Goal: Register for event/course

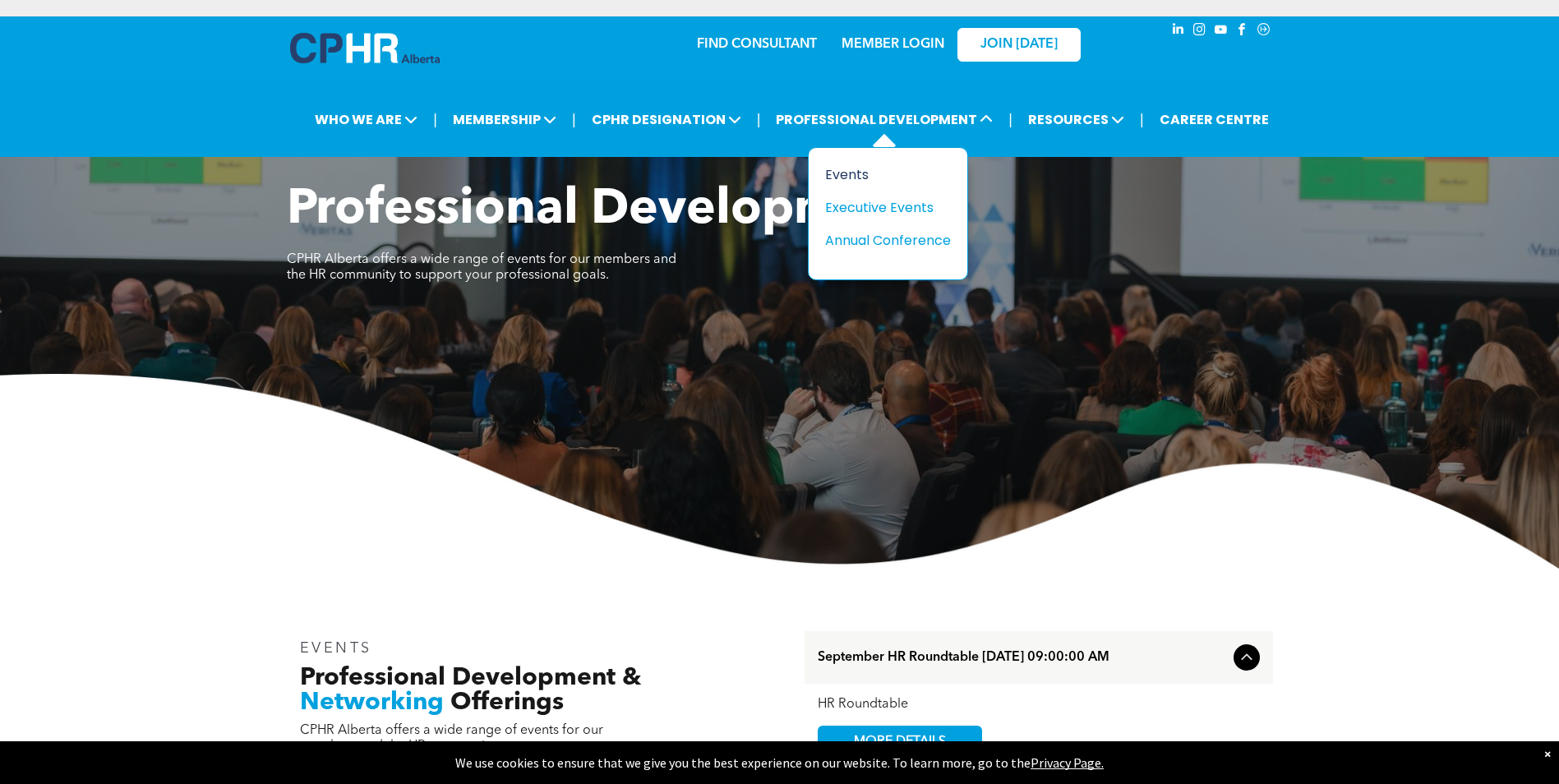
click at [859, 179] on div "Events" at bounding box center [882, 175] width 114 height 21
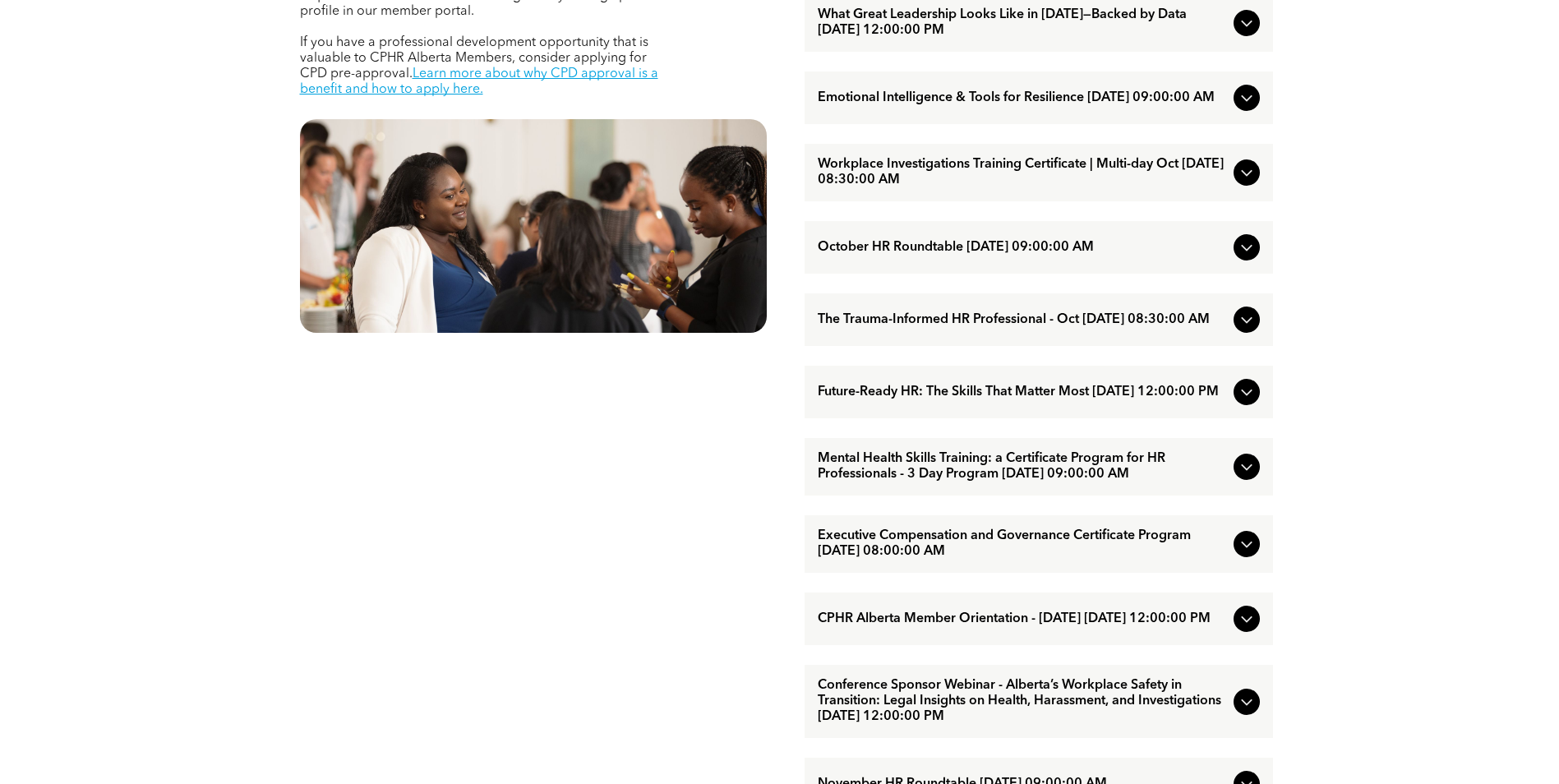
scroll to position [904, 0]
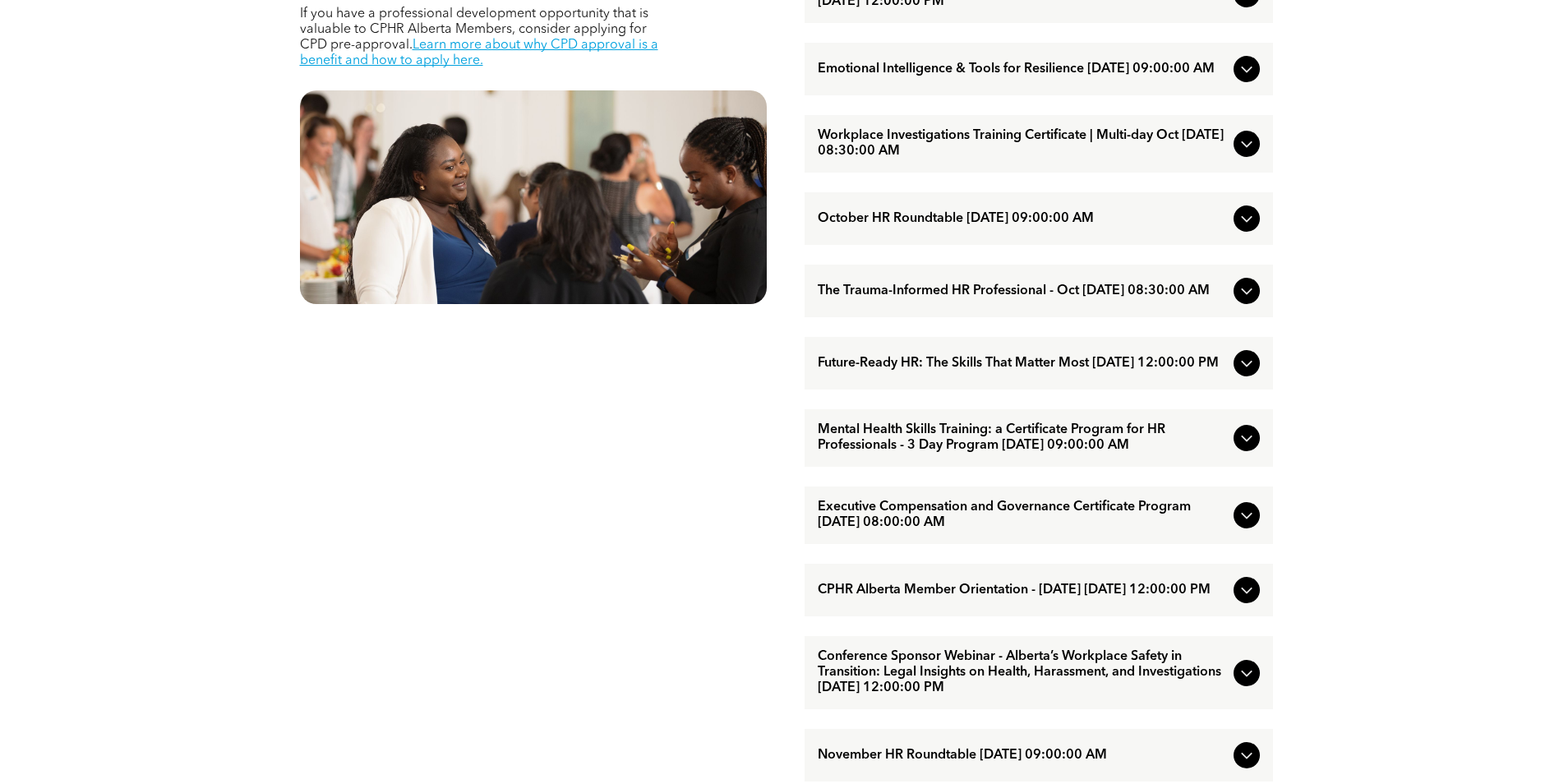
click at [1244, 442] on icon at bounding box center [1246, 438] width 10 height 7
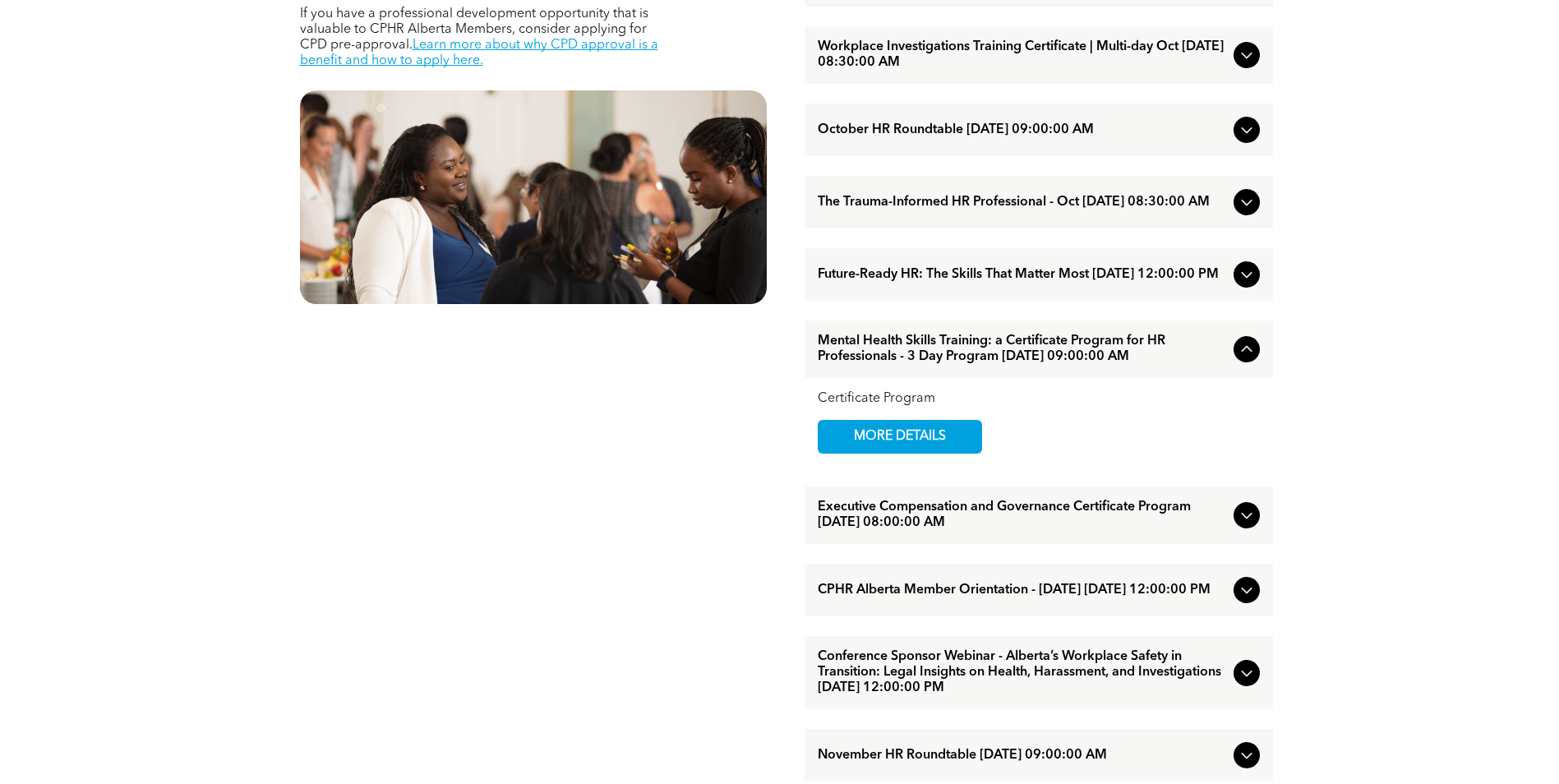
click at [1243, 525] on icon at bounding box center [1246, 515] width 20 height 20
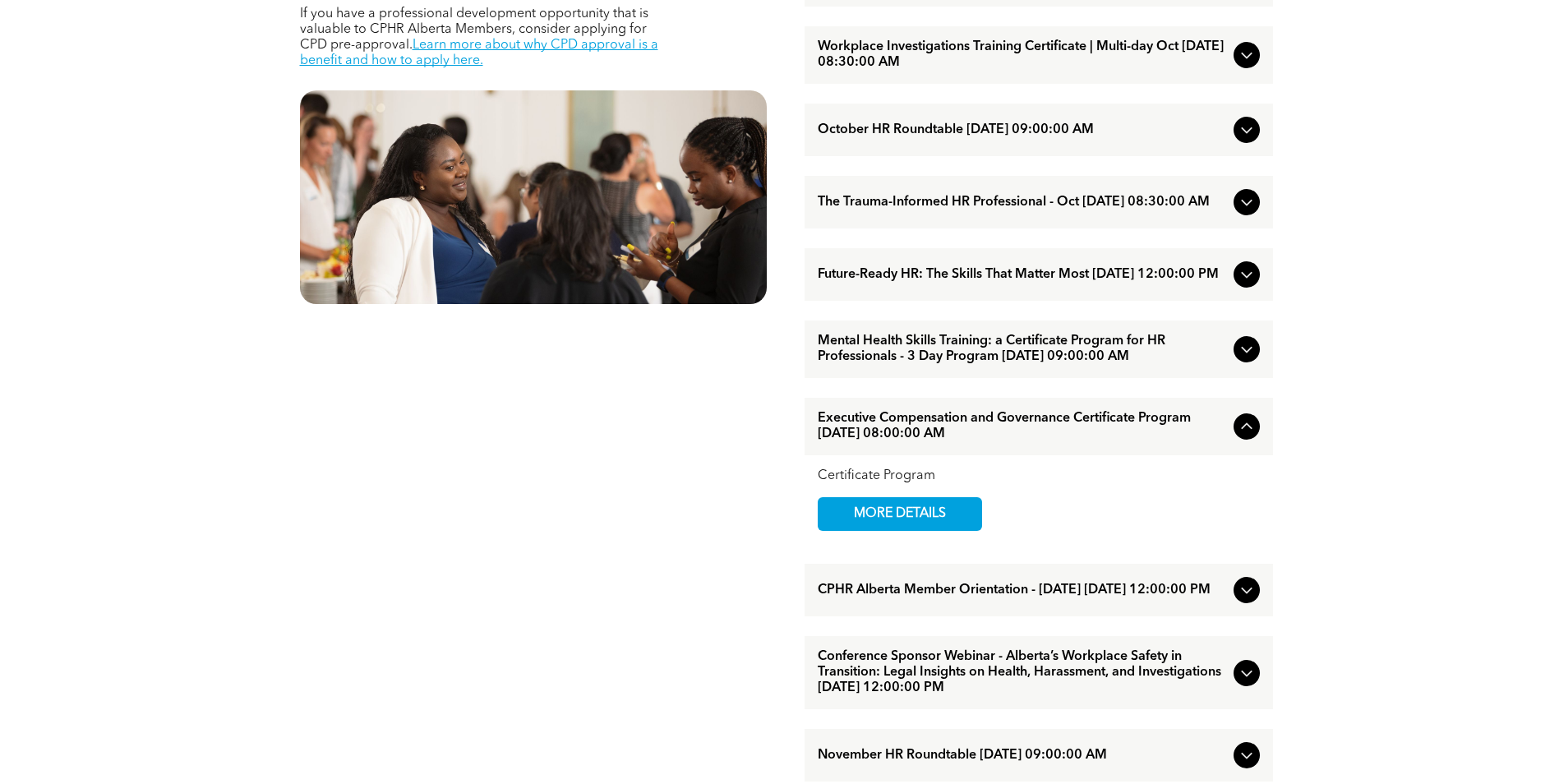
click at [1240, 359] on icon at bounding box center [1246, 349] width 20 height 20
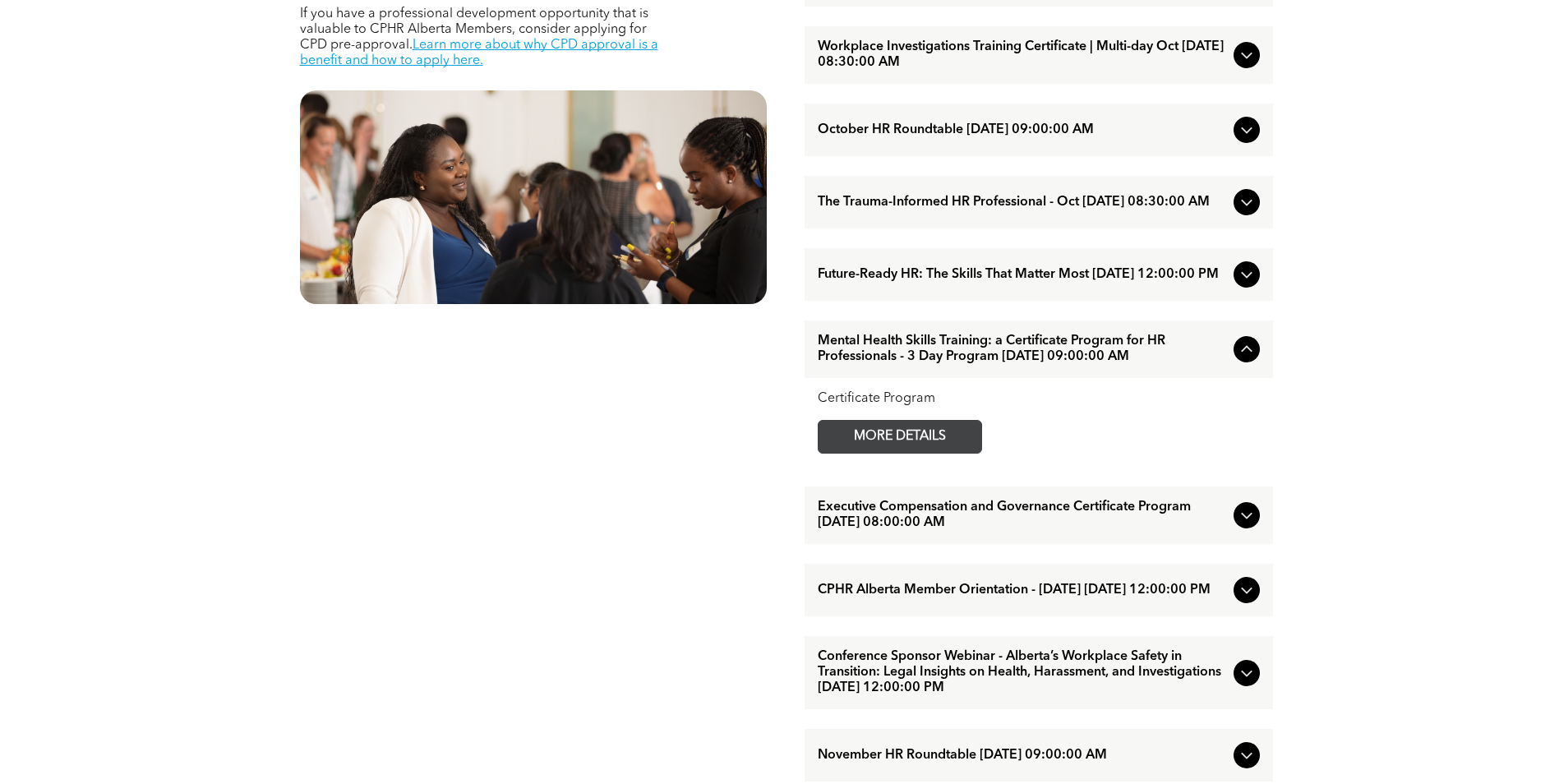
click at [900, 452] on span "MORE DETAILS" at bounding box center [899, 436] width 129 height 32
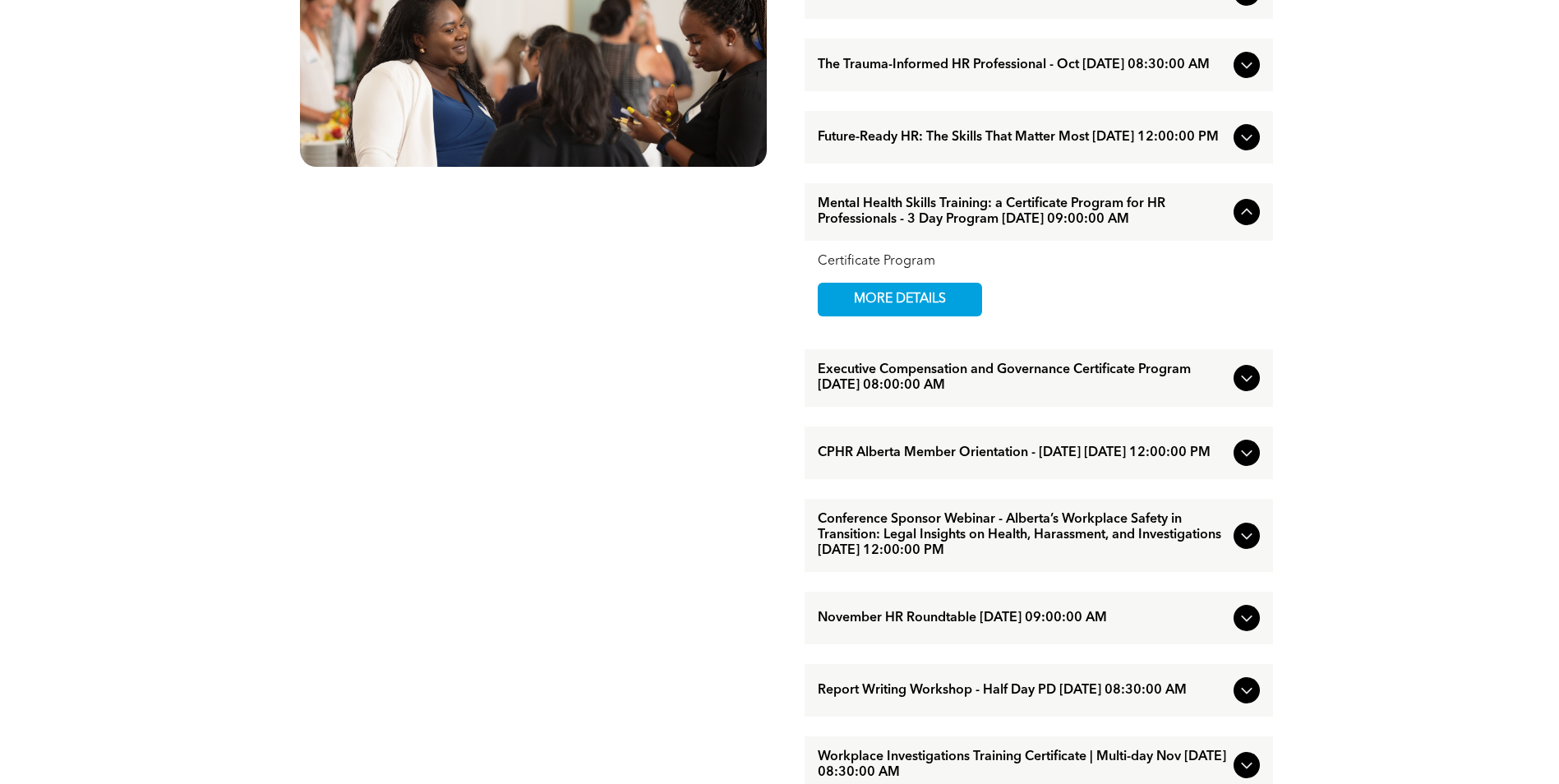
scroll to position [1068, 0]
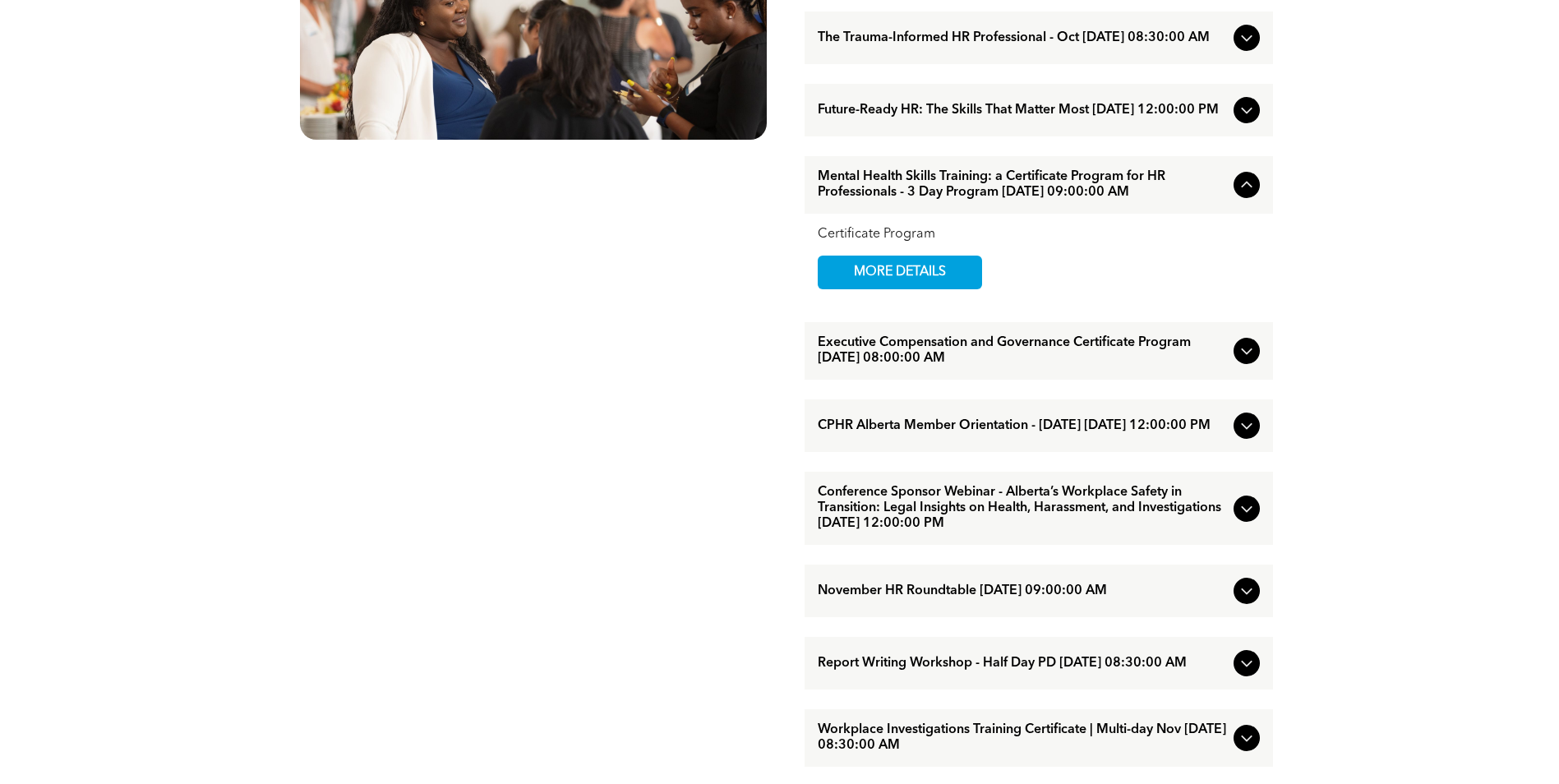
click at [1243, 518] on icon at bounding box center [1246, 508] width 20 height 20
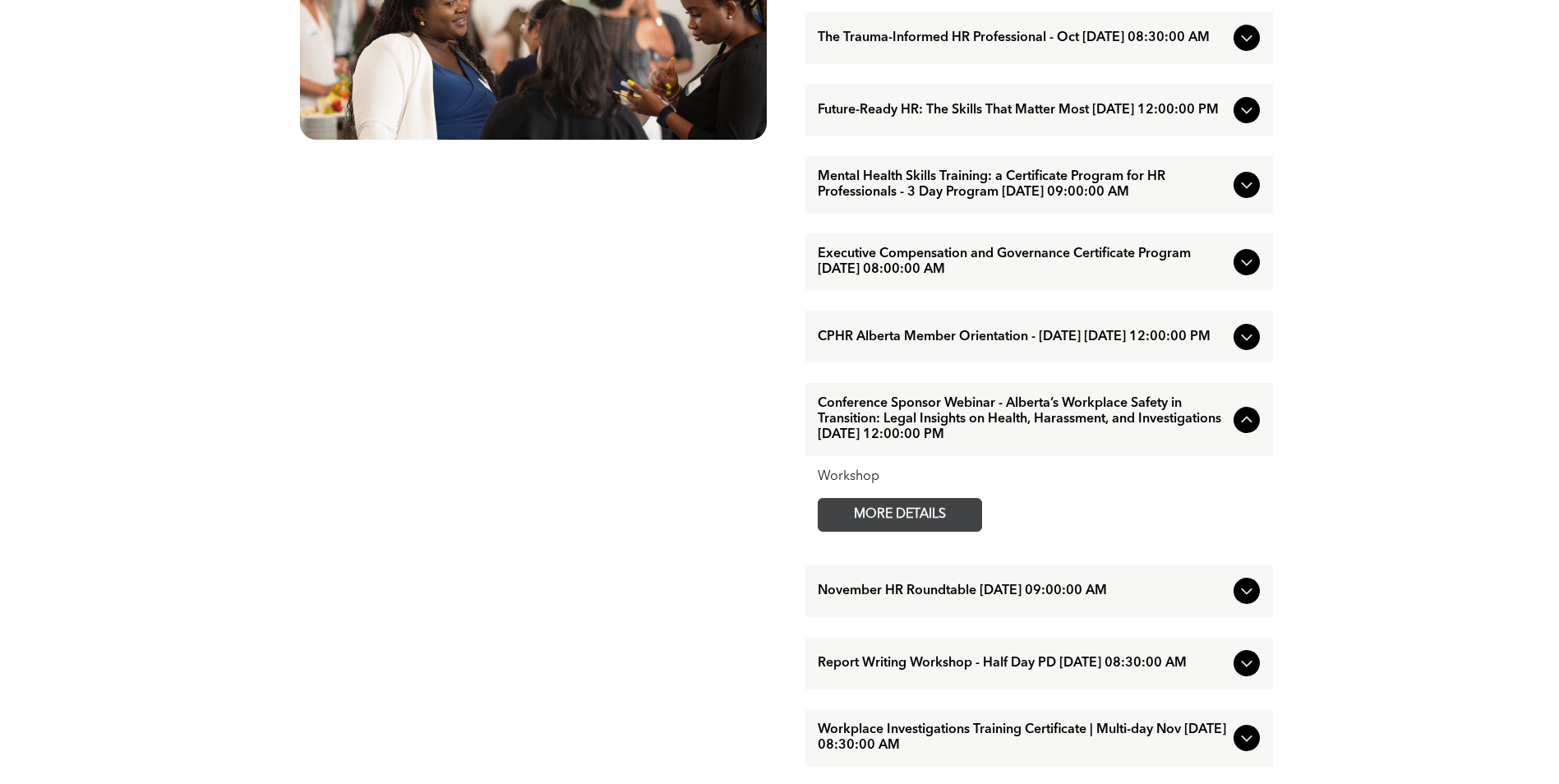
click at [934, 530] on span "MORE DETAILS" at bounding box center [899, 514] width 129 height 32
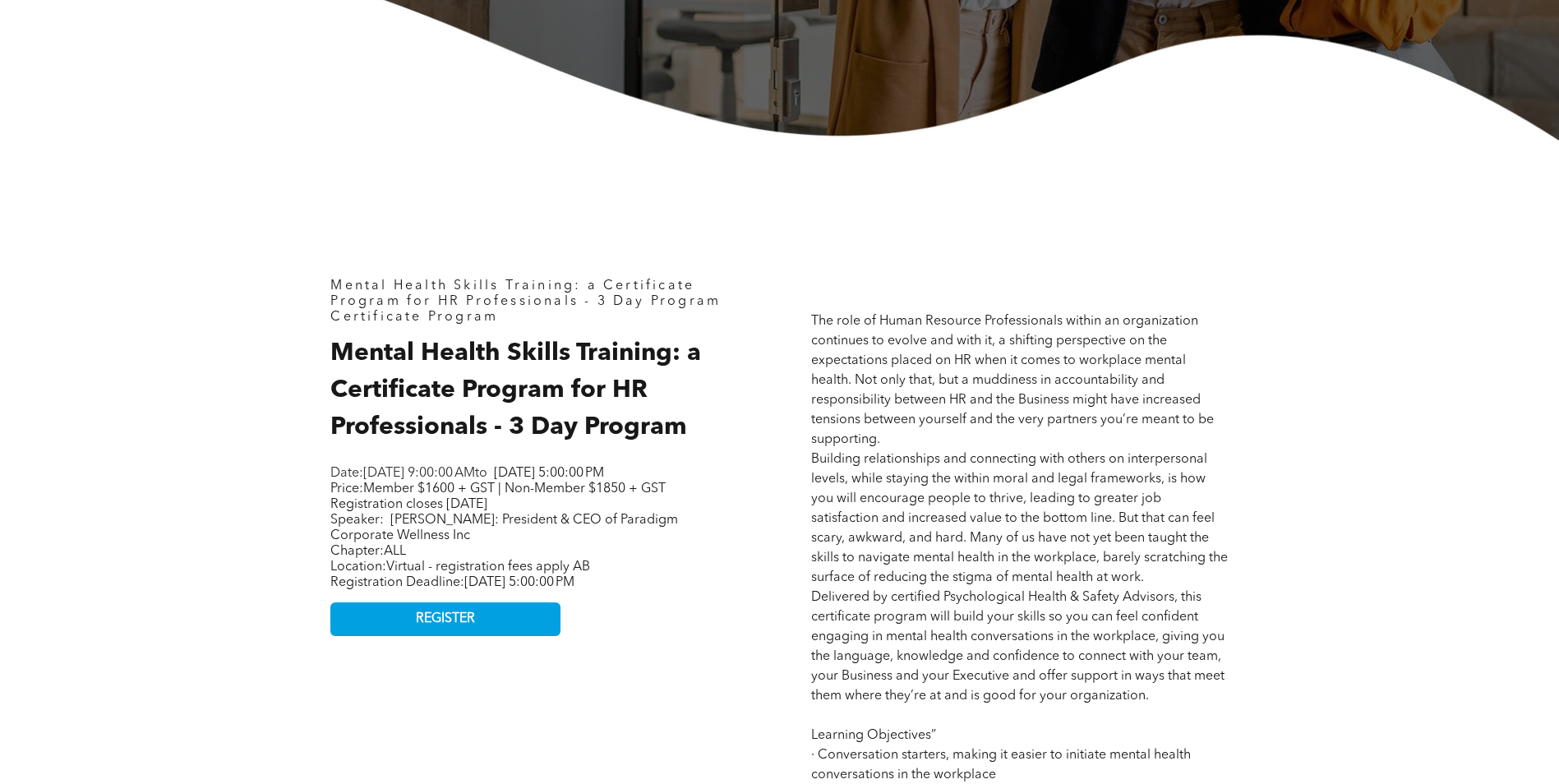
scroll to position [657, 0]
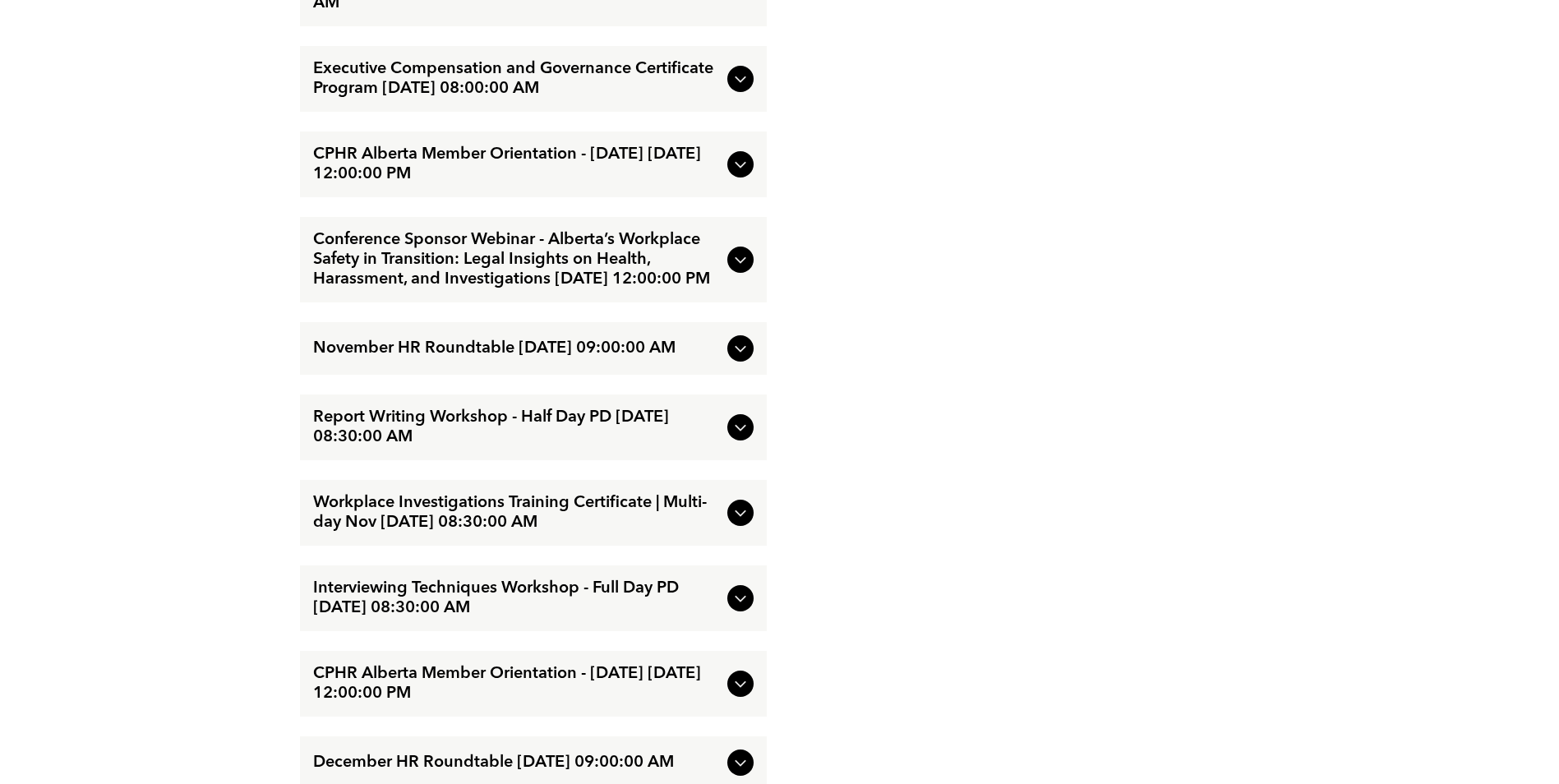
scroll to position [3368, 0]
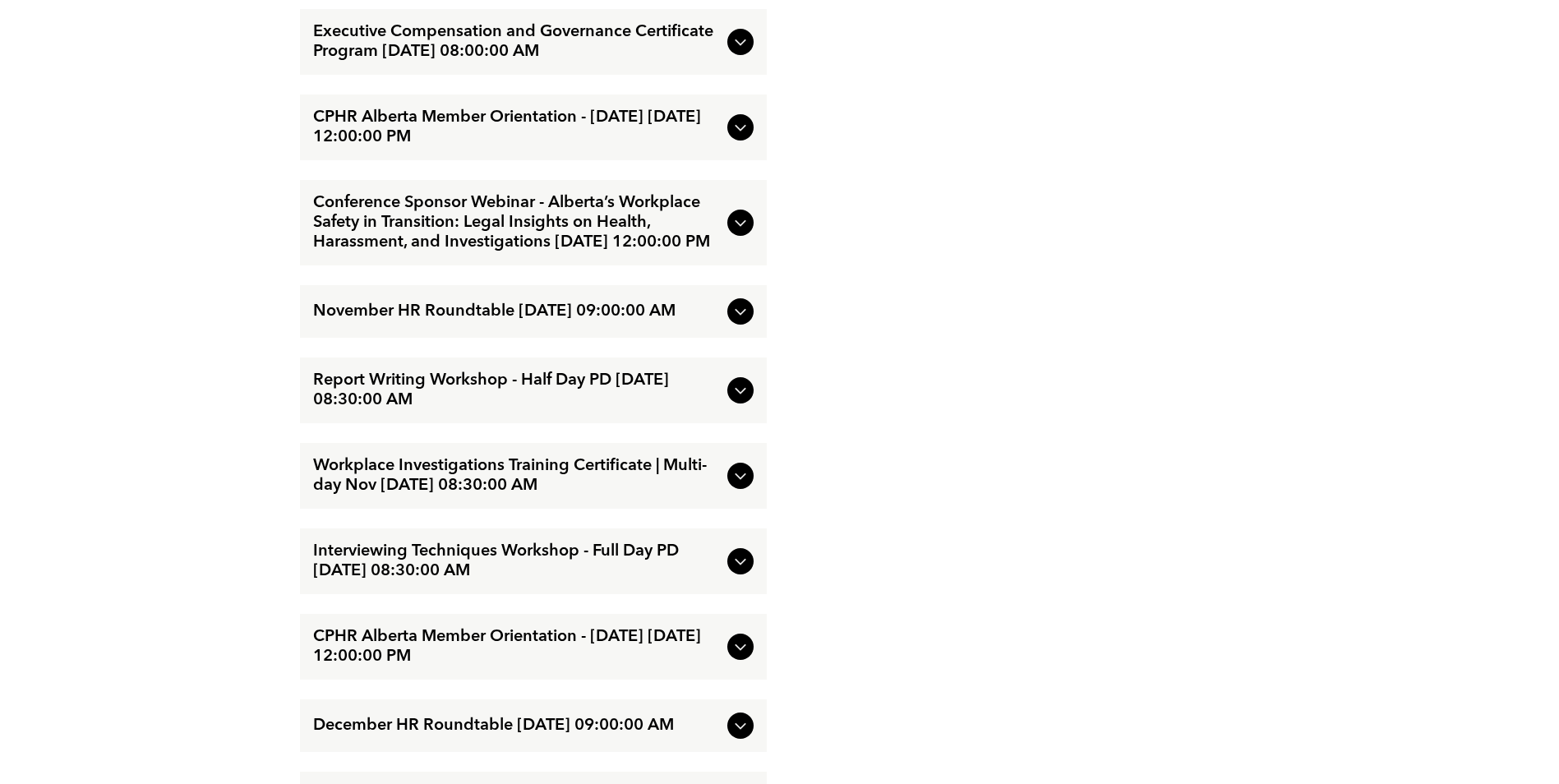
click at [735, 565] on icon at bounding box center [740, 562] width 10 height 7
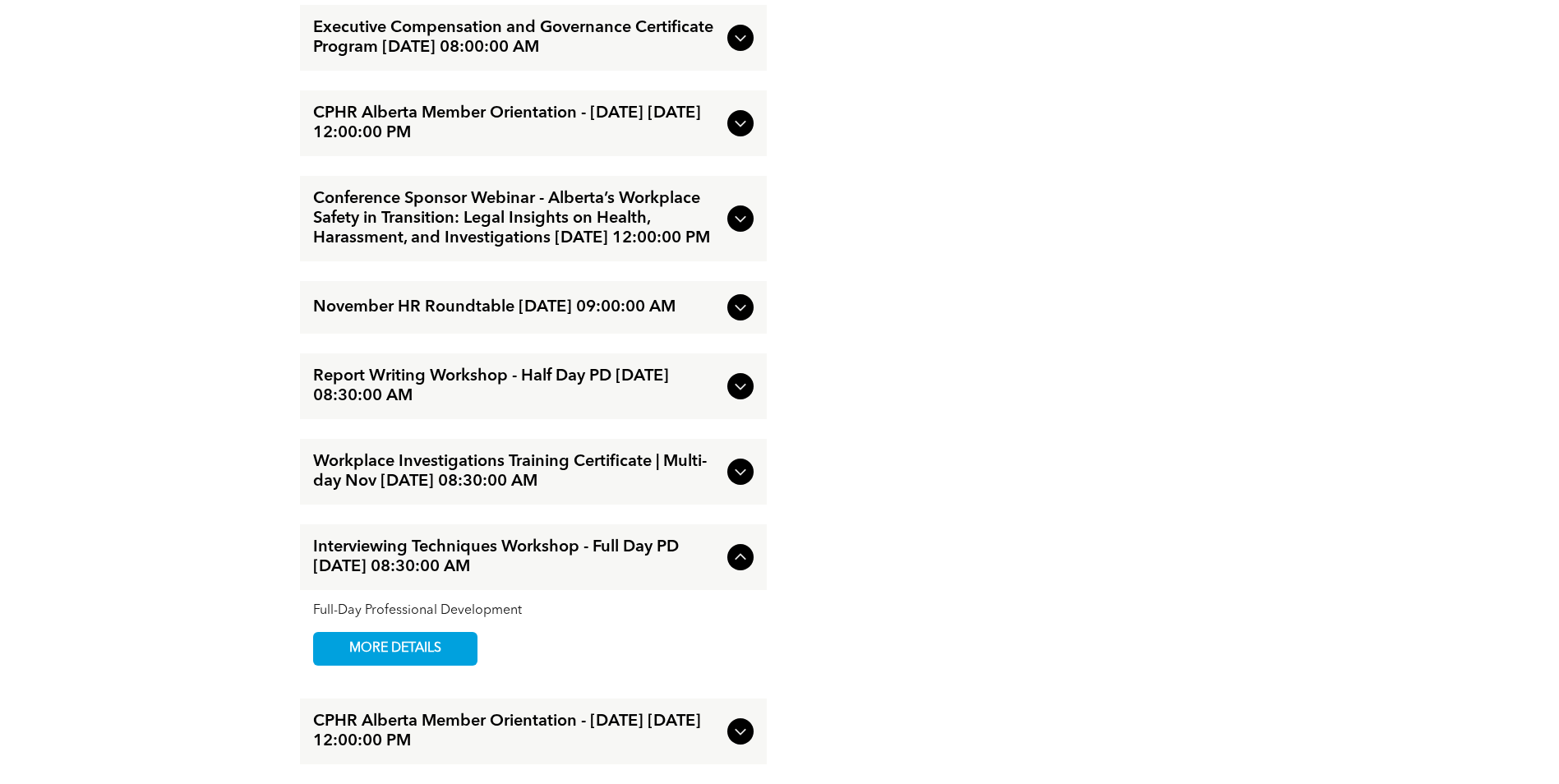
scroll to position [3279, 0]
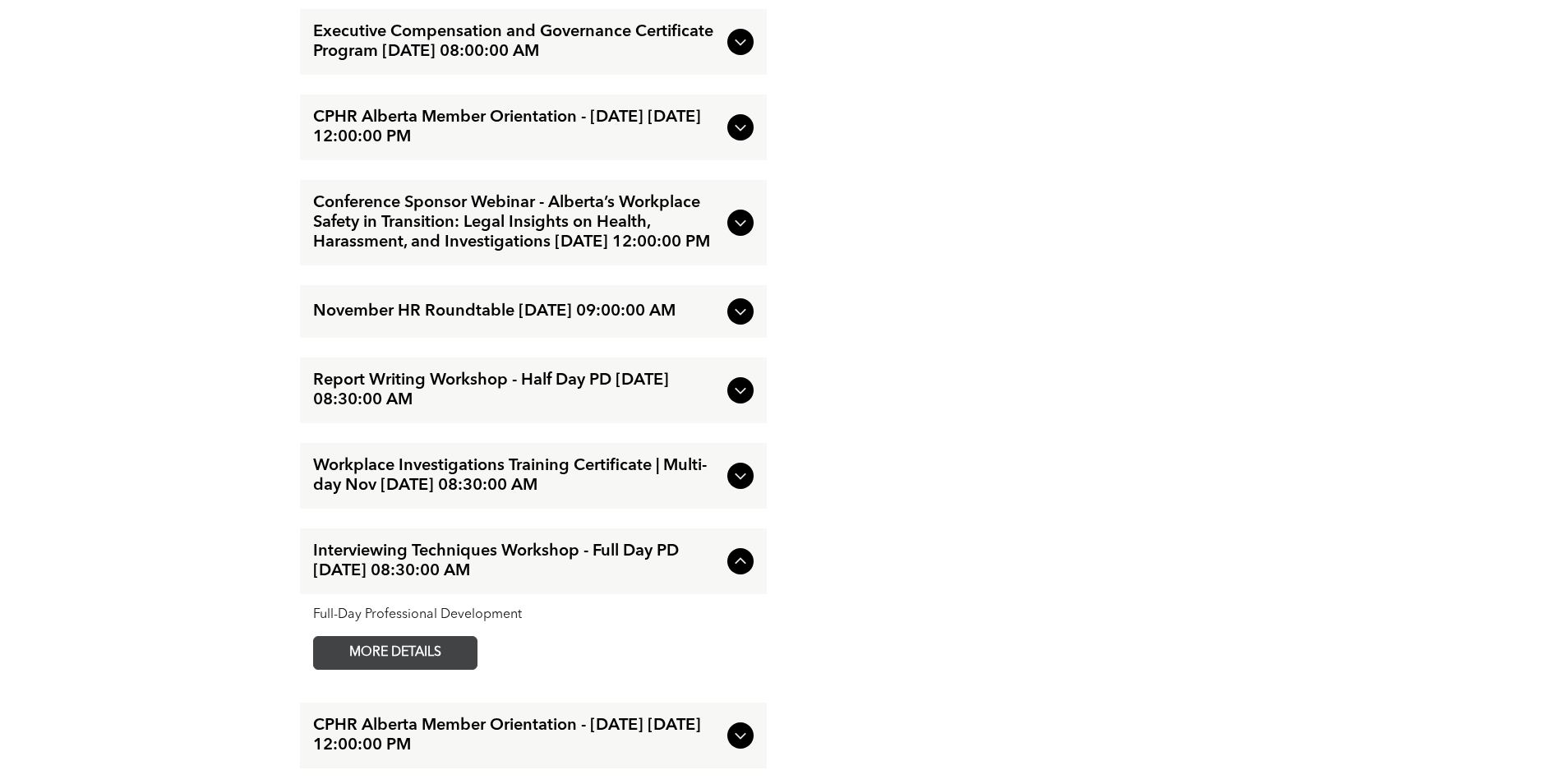
click at [375, 662] on span "MORE DETAILS" at bounding box center [394, 652] width 129 height 32
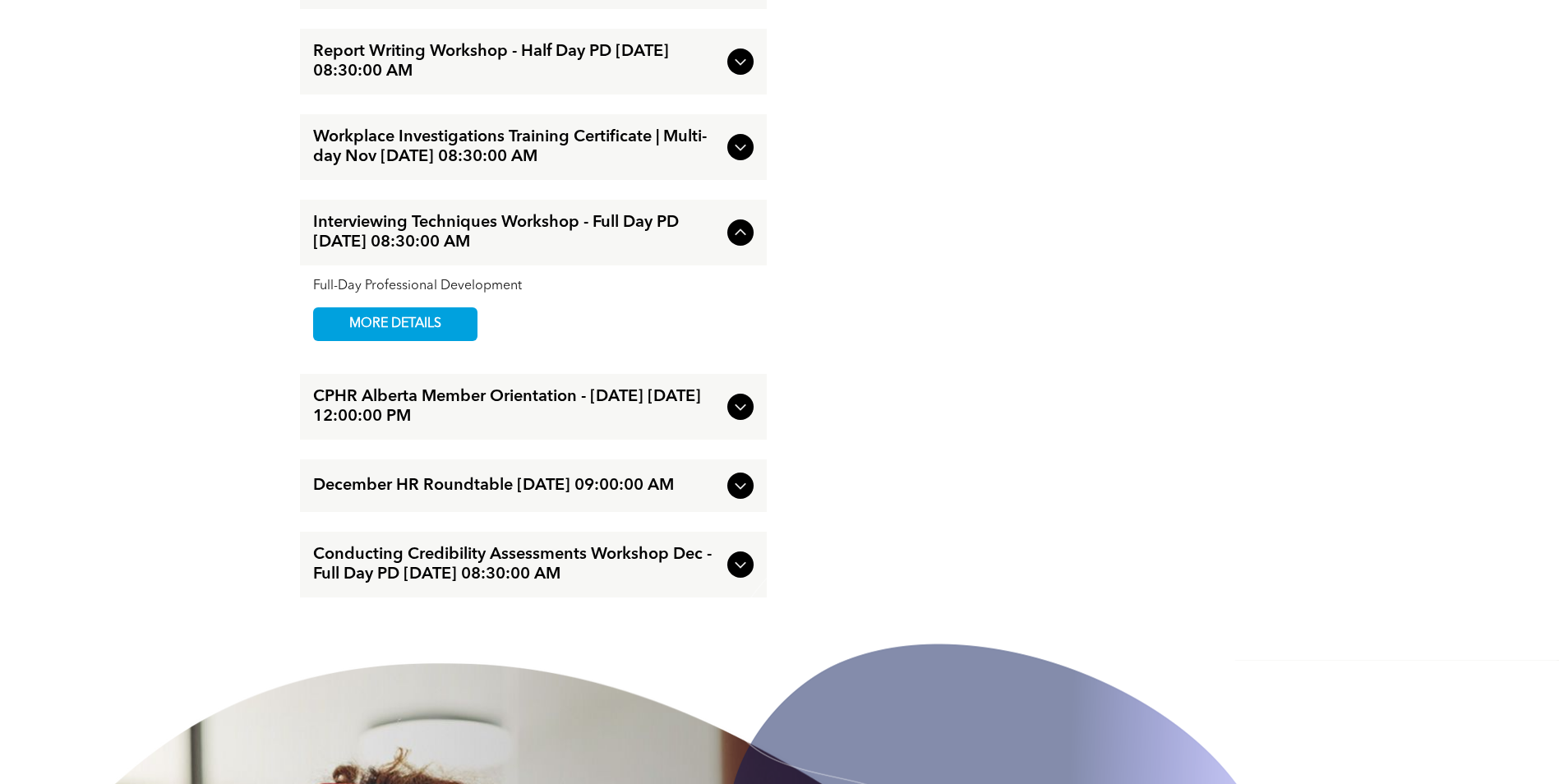
scroll to position [3690, 0]
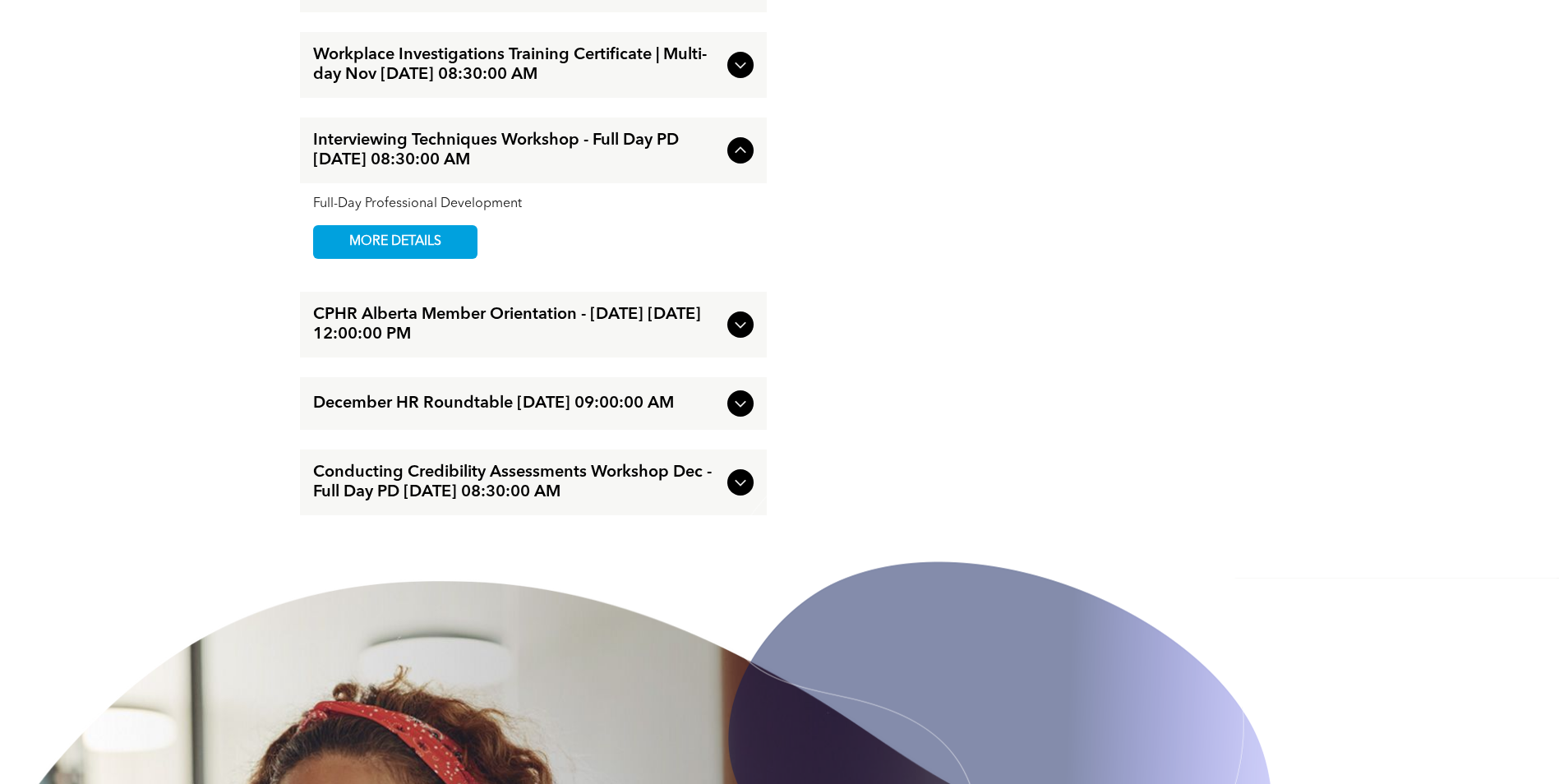
click at [734, 512] on img at bounding box center [998, 742] width 551 height 616
click at [744, 515] on img at bounding box center [998, 742] width 551 height 616
click at [591, 502] on span "Conducting Credibility Assessments Workshop Dec - Full Day PD [DATE] 08:30:00 AM" at bounding box center [516, 482] width 407 height 39
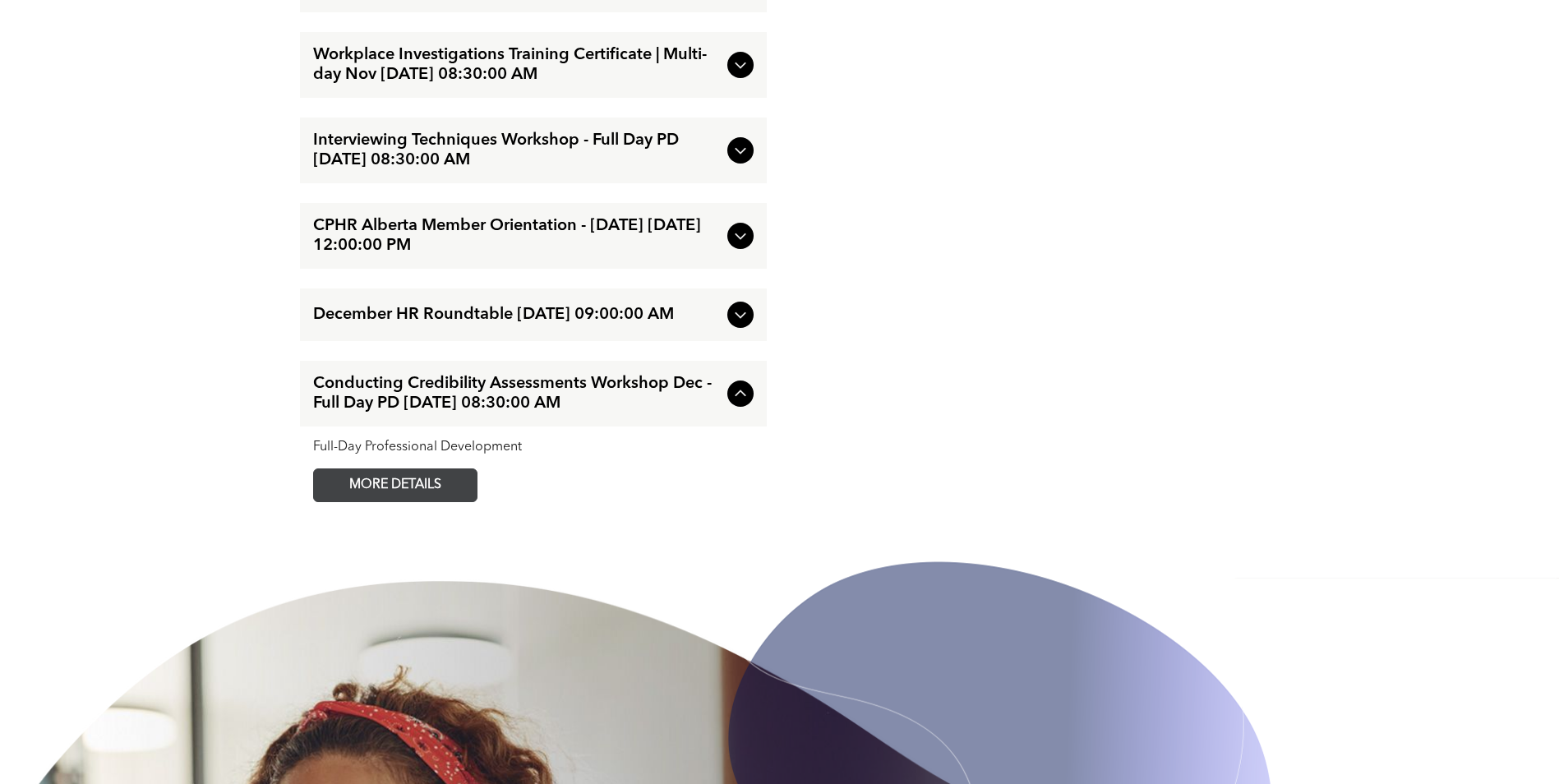
click at [354, 501] on span "MORE DETAILS" at bounding box center [394, 484] width 129 height 32
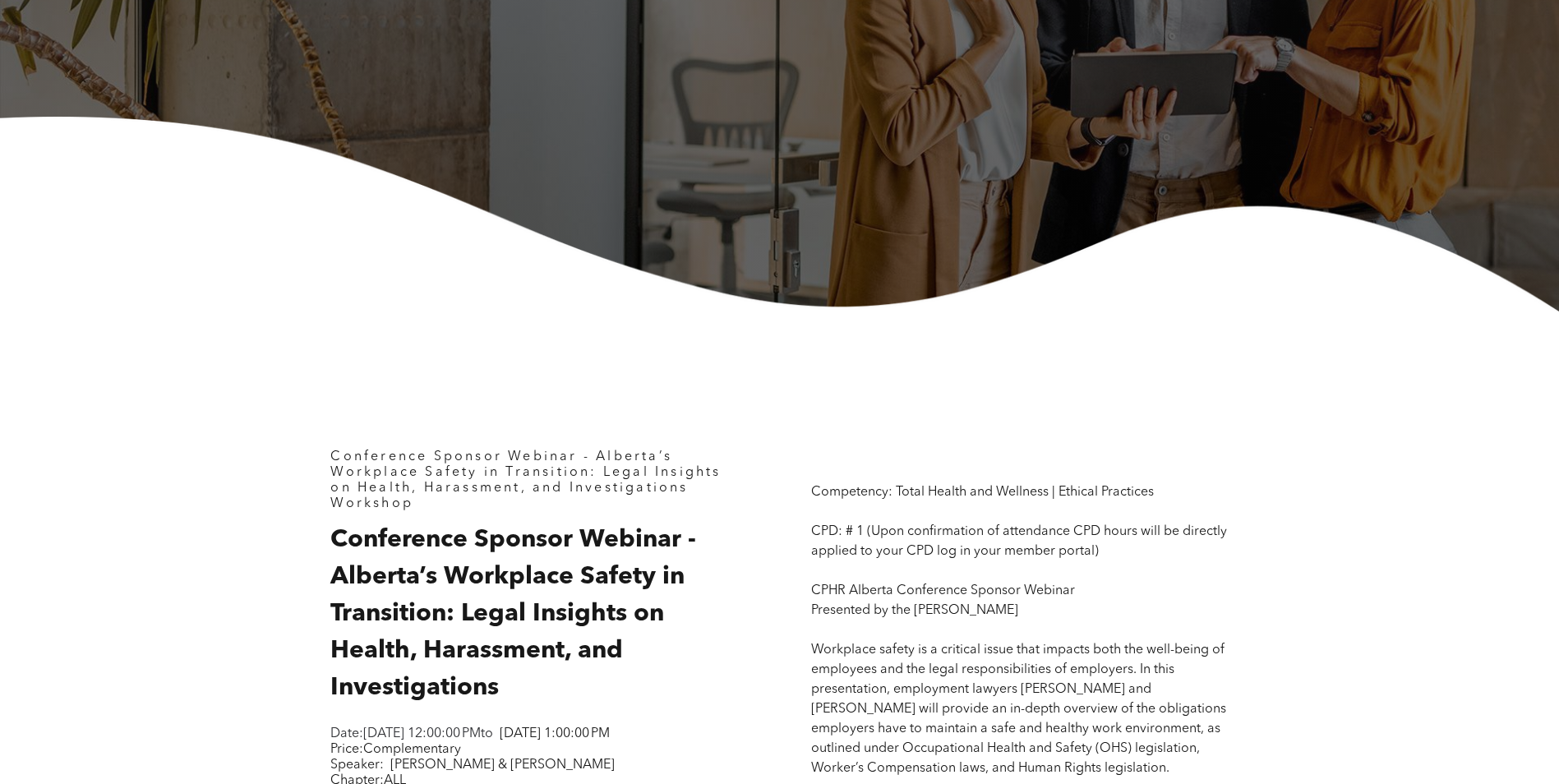
scroll to position [0, 0]
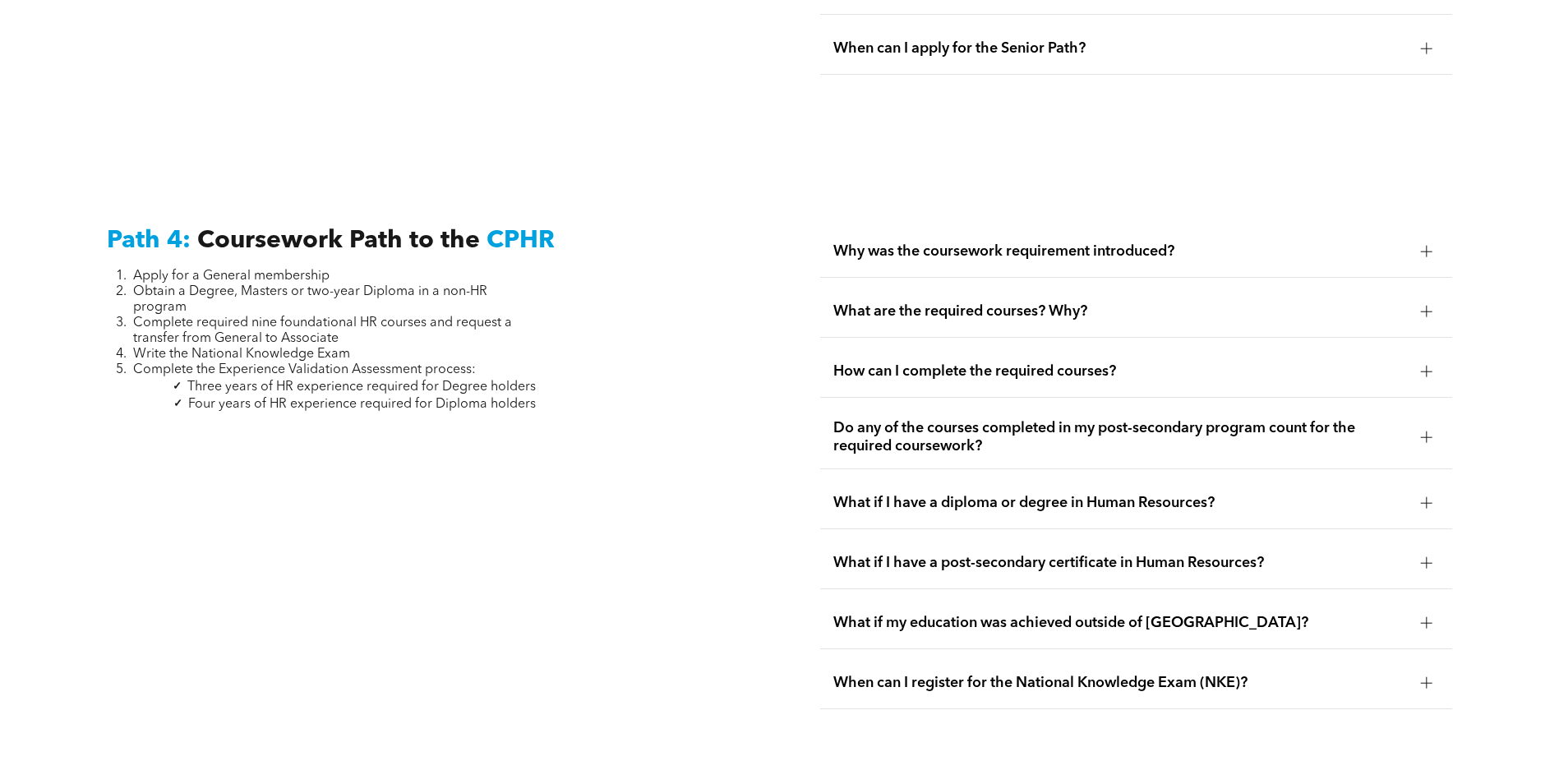
scroll to position [4846, 0]
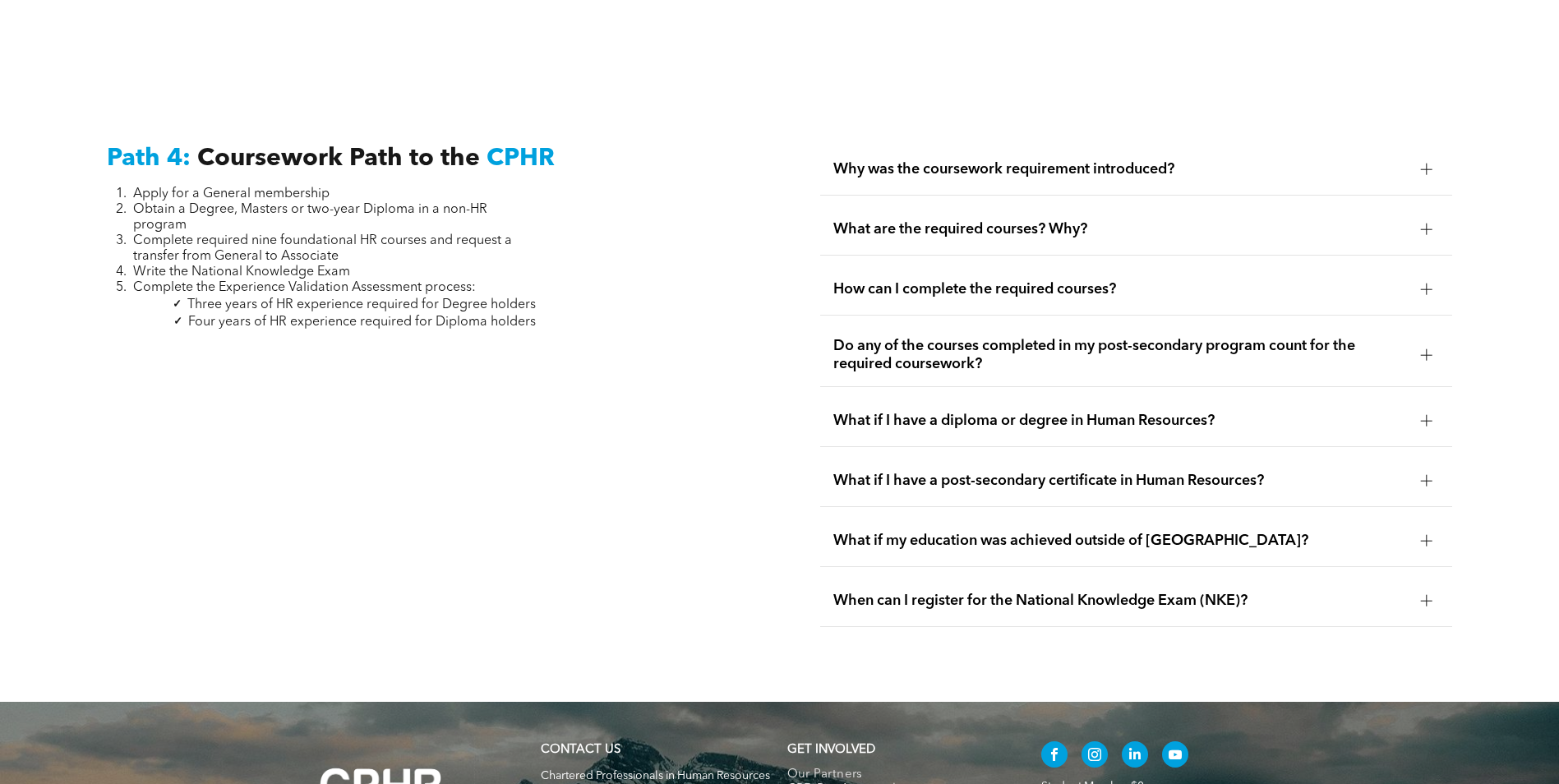
click at [1426, 475] on div at bounding box center [1426, 480] width 1 height 11
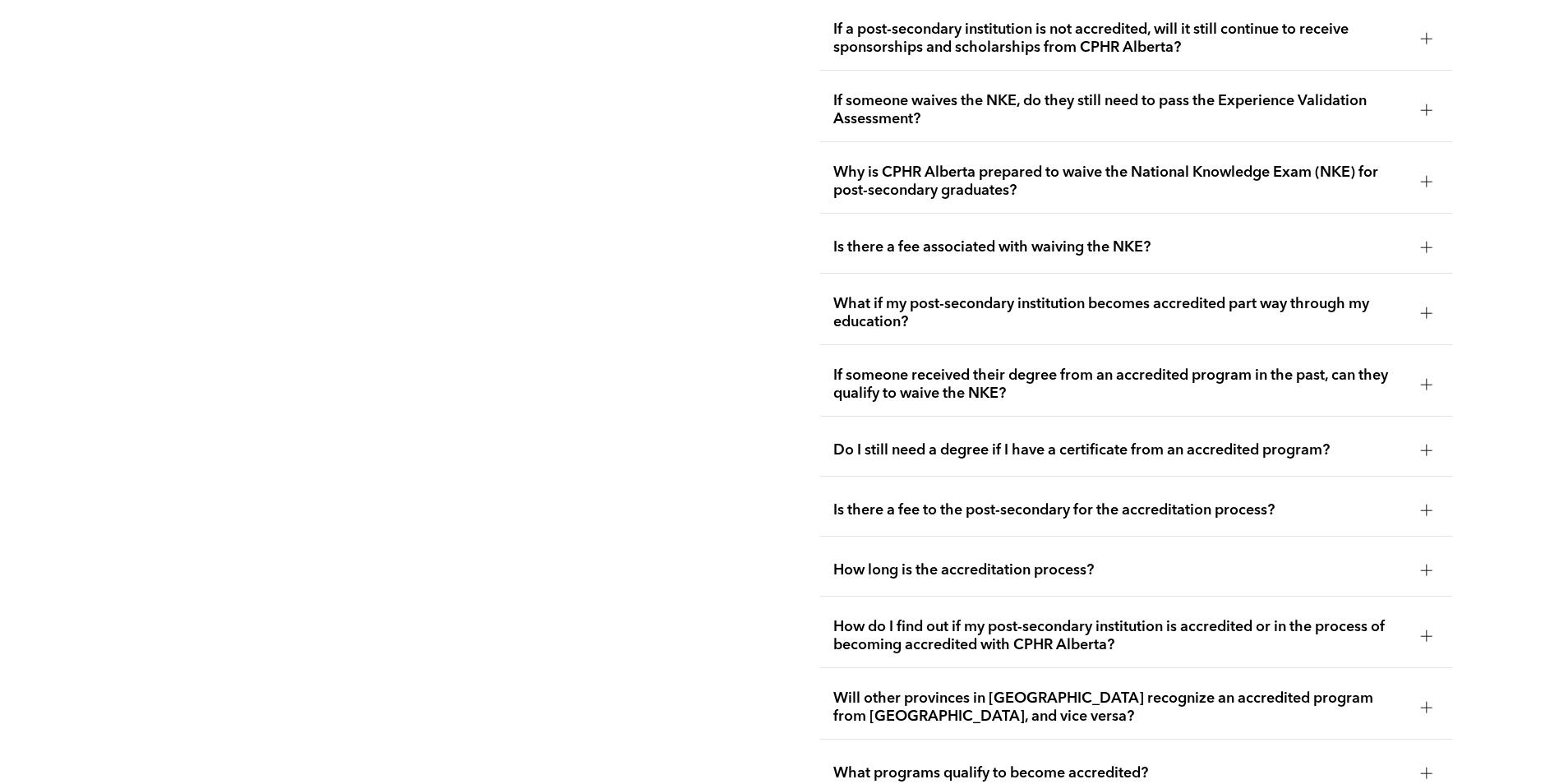
scroll to position [2711, 0]
